Goal: Find specific page/section: Find specific page/section

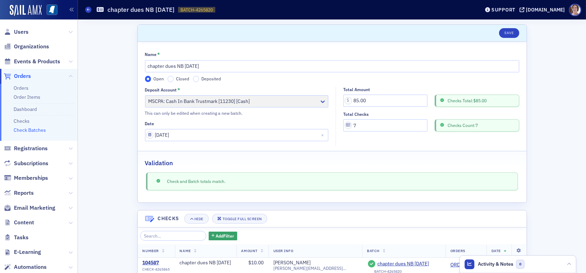
scroll to position [192, 0]
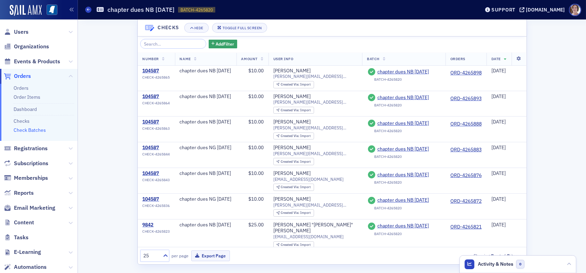
click at [36, 128] on link "Check Batches" at bounding box center [30, 130] width 32 height 6
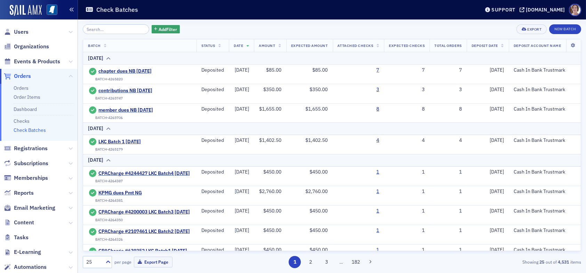
click at [72, 8] on icon "button" at bounding box center [71, 9] width 5 height 5
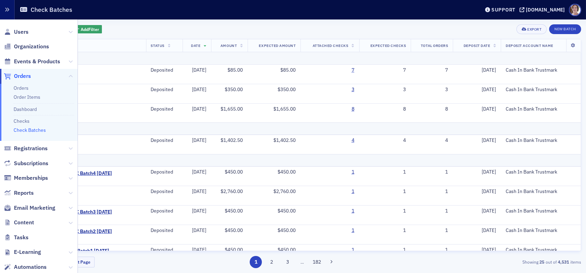
click at [7, 8] on icon "button" at bounding box center [7, 9] width 5 height 5
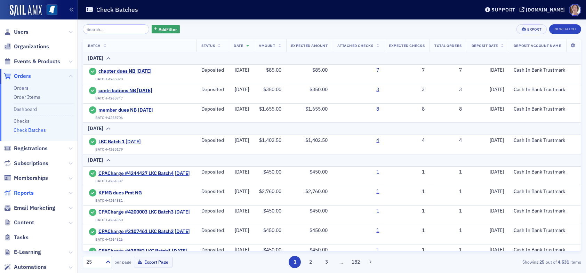
click at [29, 192] on span "Reports" at bounding box center [24, 193] width 20 height 8
